Goal: Information Seeking & Learning: Learn about a topic

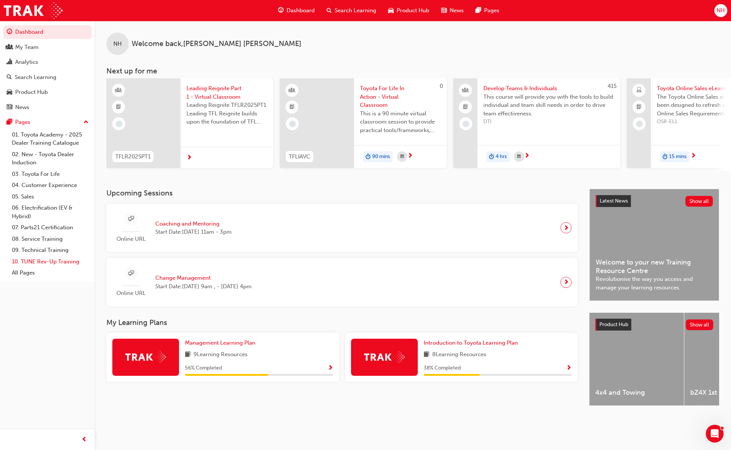
click at [65, 259] on link "10. TUNE Rev-Up Training" at bounding box center [50, 261] width 83 height 11
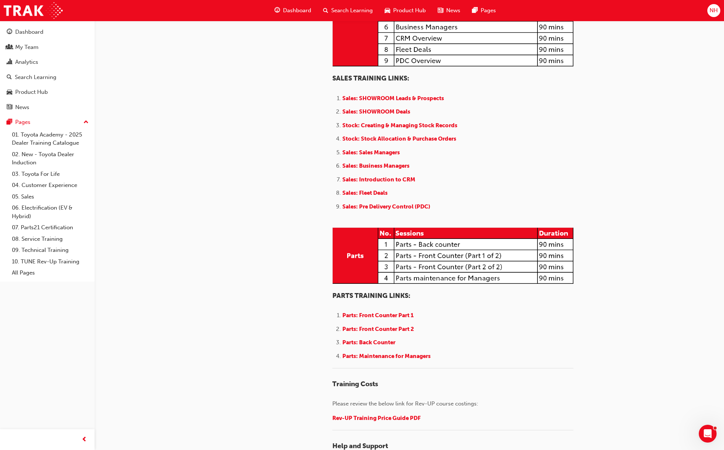
scroll to position [741, 0]
click at [400, 128] on span "Stock: Creating & Managing Stock Records" at bounding box center [399, 125] width 115 height 7
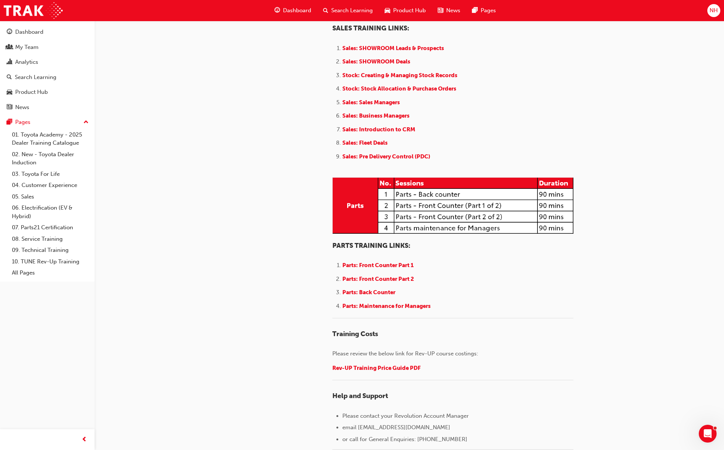
scroll to position [791, 0]
click at [416, 92] on span "Stock: Stock Allocation & Purchase Orders" at bounding box center [399, 88] width 114 height 7
